Goal: Subscribe to service/newsletter

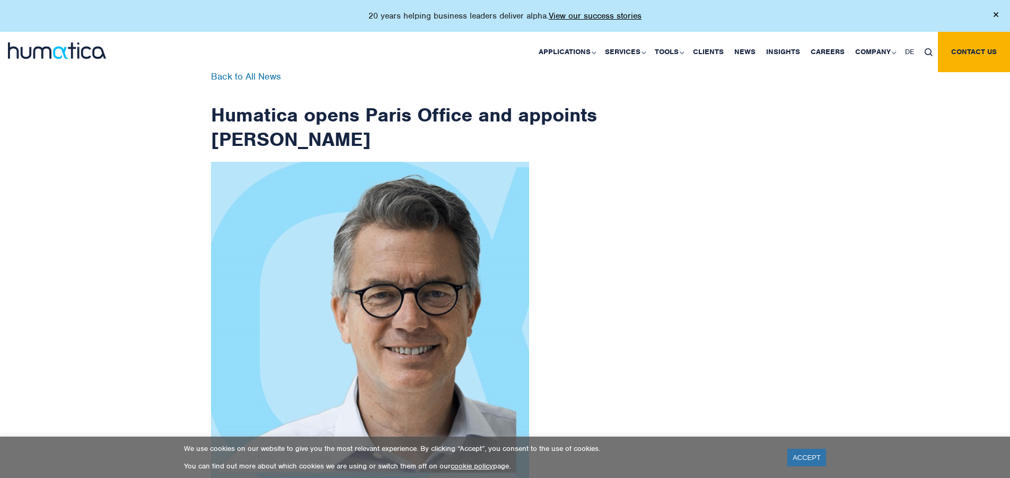
scroll to position [1691, 0]
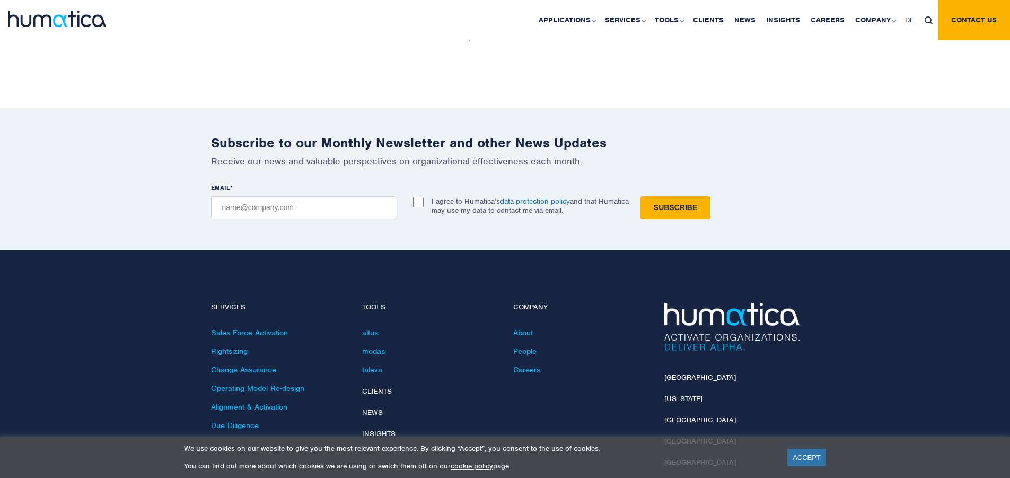
checkbox input "true"
type input "[EMAIL_ADDRESS][DOMAIN_NAME]"
click at [640, 196] on input "Subscribe" at bounding box center [675, 207] width 70 height 23
